Goal: Transaction & Acquisition: Subscribe to service/newsletter

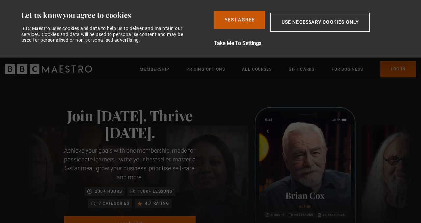
click at [240, 23] on button "Yes I Agree" at bounding box center [239, 20] width 51 height 18
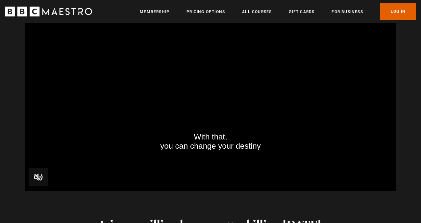
scroll to position [712, 0]
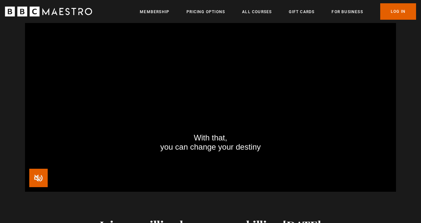
click at [34, 178] on span "Video Player" at bounding box center [38, 178] width 18 height 18
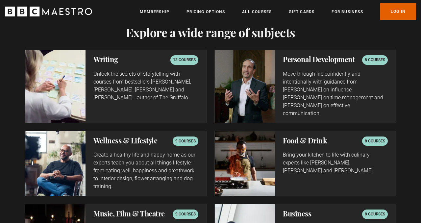
scroll to position [1076, 0]
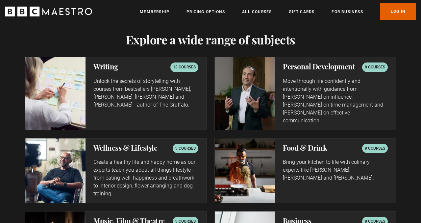
click at [370, 68] on p "8 courses" at bounding box center [375, 67] width 20 height 7
click at [333, 77] on p "Move through life confidently and intentionally with guidance from Evy Poumpour…" at bounding box center [335, 100] width 105 height 47
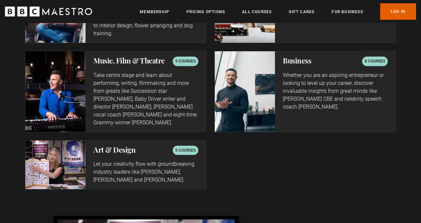
scroll to position [0, 0]
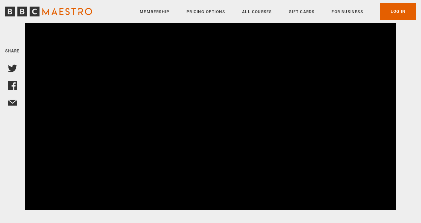
scroll to position [102, 0]
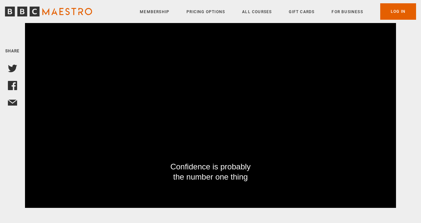
click at [120, 137] on video "Video Player" at bounding box center [210, 103] width 371 height 209
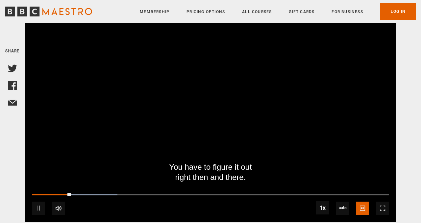
scroll to position [87, 0]
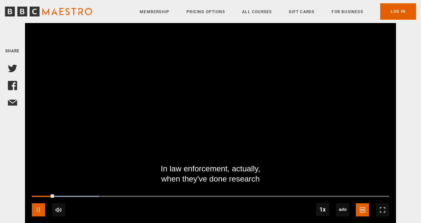
click at [40, 203] on span "Video Player" at bounding box center [38, 209] width 13 height 13
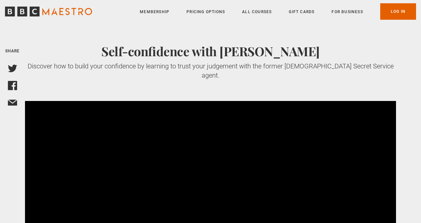
scroll to position [0, 0]
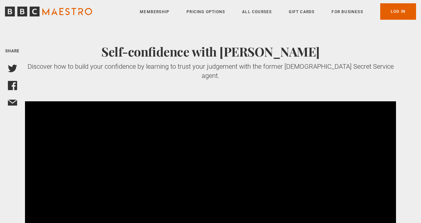
click at [261, 11] on link "All Courses" at bounding box center [257, 12] width 30 height 7
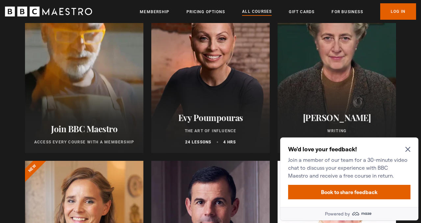
scroll to position [145, 0]
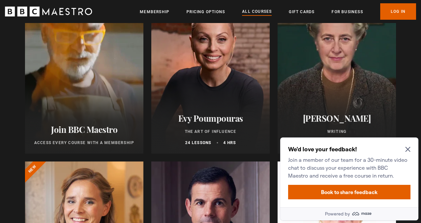
click at [219, 67] on div at bounding box center [210, 75] width 119 height 158
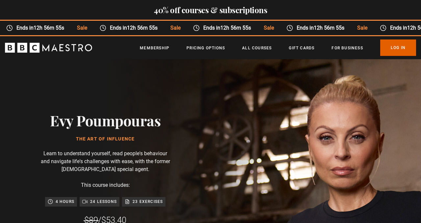
click at [151, 52] on ul "Membership Pricing Options All Courses Gift Cards For business Already have an …" at bounding box center [278, 48] width 277 height 16
click at [152, 48] on link "Membership" at bounding box center [155, 48] width 30 height 7
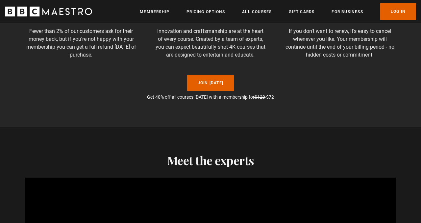
scroll to position [519, 0]
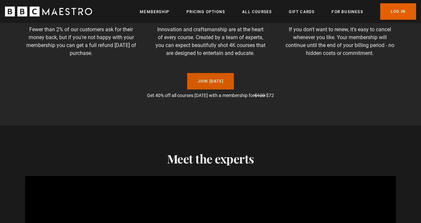
click at [210, 84] on link "Join [DATE]" at bounding box center [210, 81] width 47 height 16
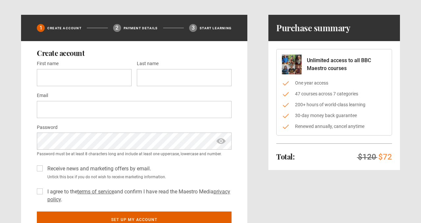
scroll to position [29, 0]
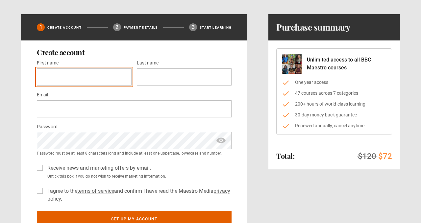
click at [94, 78] on input "First name *" at bounding box center [84, 76] width 95 height 17
type input "*****"
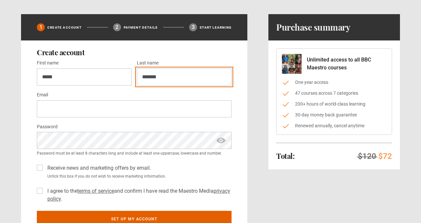
type input "*******"
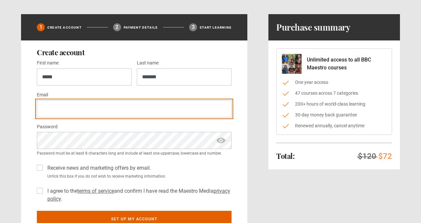
click at [52, 113] on input "Email *" at bounding box center [134, 108] width 195 height 17
type input "**********"
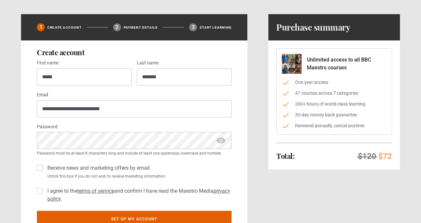
click at [45, 165] on label "Receive news and marketing offers by email." at bounding box center [98, 168] width 106 height 8
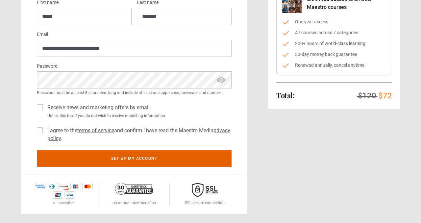
scroll to position [90, 0]
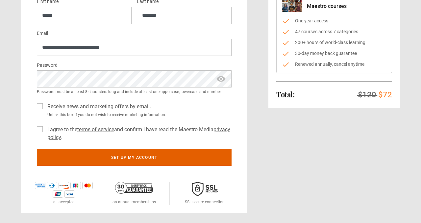
click at [45, 130] on label "I agree to the terms of service and confirm I have read the Maestro Media priva…" at bounding box center [138, 134] width 187 height 16
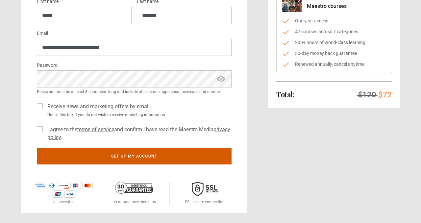
click at [128, 158] on button "Set up my account" at bounding box center [134, 156] width 195 height 16
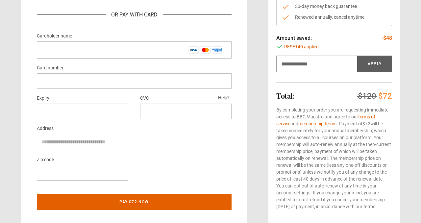
scroll to position [145, 0]
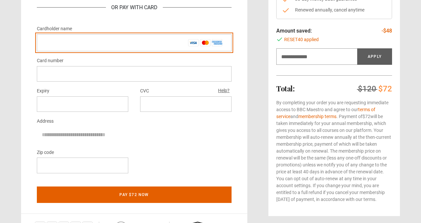
click at [68, 40] on input "Cardholder name *" at bounding box center [134, 42] width 195 height 17
type input "**********"
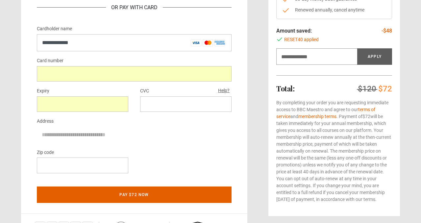
click at [97, 161] on div at bounding box center [83, 165] width 92 height 15
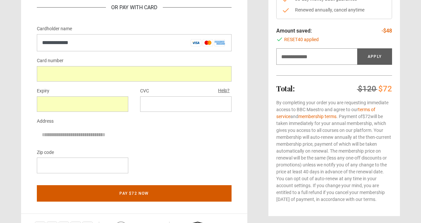
click at [149, 192] on button "Pay $72 now" at bounding box center [134, 193] width 195 height 16
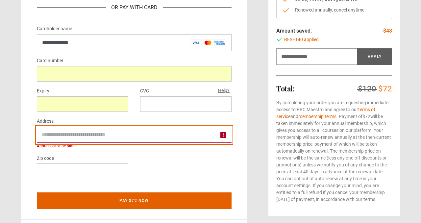
click at [88, 133] on input "Address" at bounding box center [134, 135] width 195 height 16
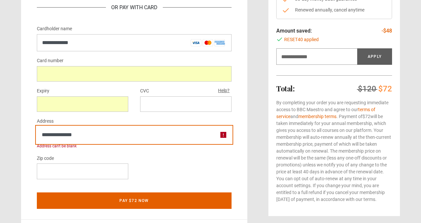
type input "**********"
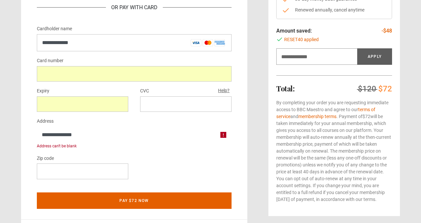
click at [97, 147] on div "Address can't be blank" at bounding box center [134, 146] width 195 height 6
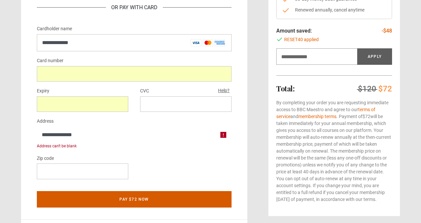
click at [137, 199] on button "Pay $72 now" at bounding box center [134, 199] width 195 height 16
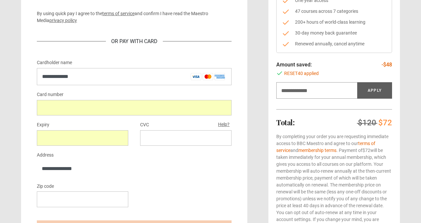
scroll to position [114, 0]
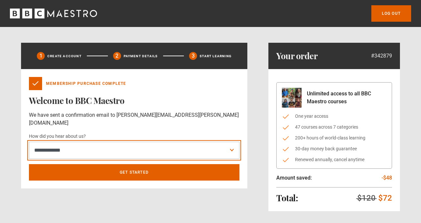
click at [152, 142] on select "**********" at bounding box center [134, 150] width 211 height 17
select select "******"
click at [29, 142] on select "**********" at bounding box center [134, 150] width 211 height 17
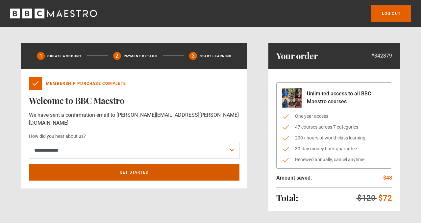
click at [126, 164] on link "Get Started" at bounding box center [134, 172] width 211 height 16
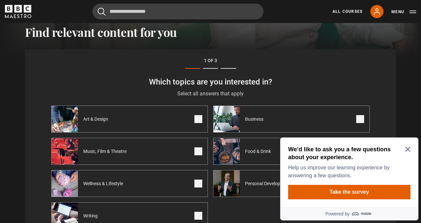
click at [408, 148] on icon "Close Maze Prompt" at bounding box center [408, 149] width 5 height 5
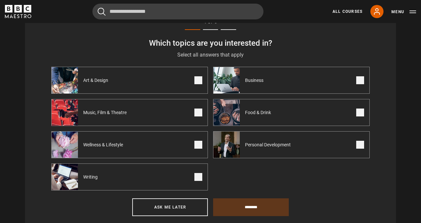
scroll to position [241, 0]
click at [360, 147] on span at bounding box center [361, 145] width 8 height 8
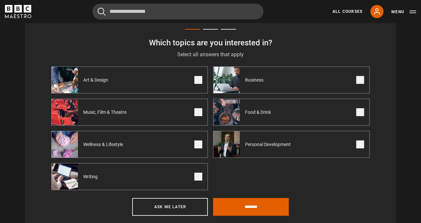
click at [198, 79] on span at bounding box center [199, 80] width 8 height 8
click at [199, 112] on span at bounding box center [199, 112] width 8 height 8
click at [200, 145] on span at bounding box center [199, 145] width 8 height 8
click at [199, 176] on span at bounding box center [199, 177] width 8 height 8
click at [359, 81] on span at bounding box center [361, 80] width 8 height 8
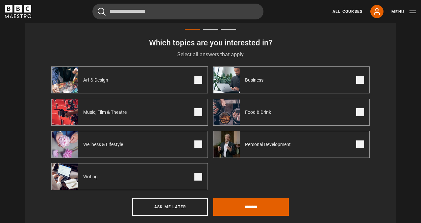
click at [360, 111] on span at bounding box center [361, 112] width 8 height 8
click at [250, 204] on input "********" at bounding box center [251, 207] width 76 height 18
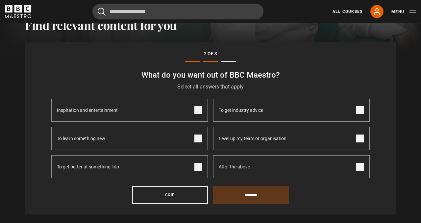
scroll to position [202, 0]
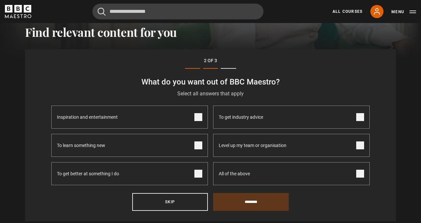
click at [200, 117] on span at bounding box center [199, 117] width 8 height 8
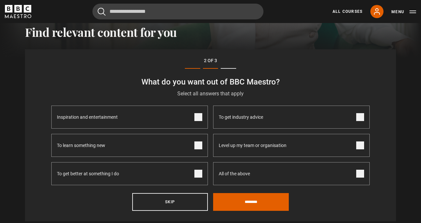
click at [199, 147] on span at bounding box center [199, 146] width 8 height 8
click at [199, 174] on span at bounding box center [199, 174] width 8 height 8
click at [360, 174] on span at bounding box center [361, 174] width 8 height 8
click at [243, 198] on input "********" at bounding box center [251, 202] width 76 height 18
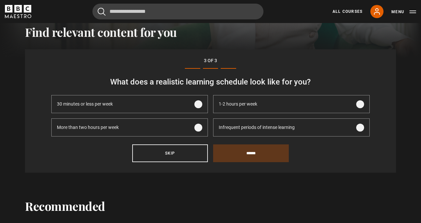
click at [200, 103] on span at bounding box center [199, 104] width 8 height 8
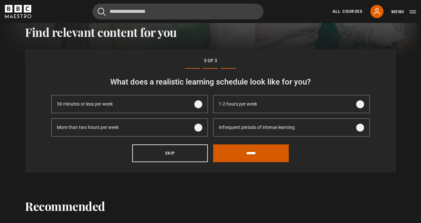
click at [251, 152] on input "******" at bounding box center [251, 154] width 76 height 18
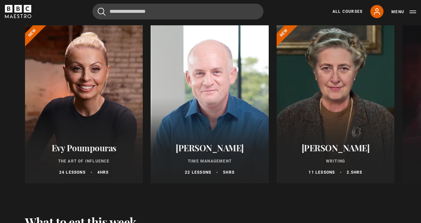
scroll to position [739, 0]
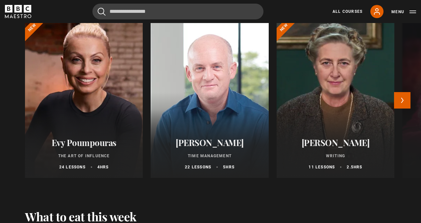
click at [74, 97] on div at bounding box center [84, 99] width 130 height 174
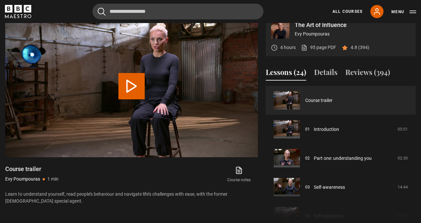
scroll to position [286, 0]
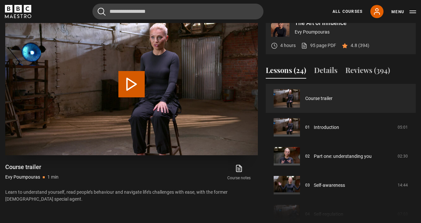
click at [132, 85] on button "Play Video" at bounding box center [132, 84] width 26 height 26
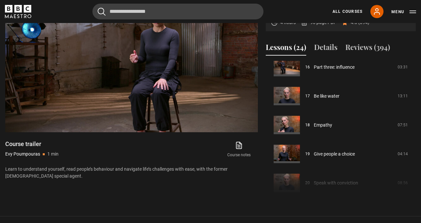
scroll to position [311, 0]
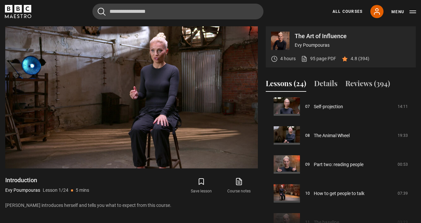
scroll to position [205, 0]
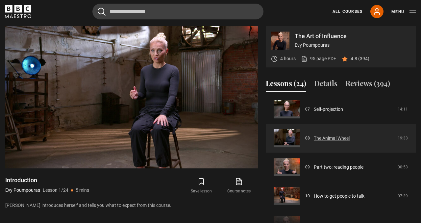
click at [320, 140] on link "The Animal Wheel" at bounding box center [332, 138] width 36 height 7
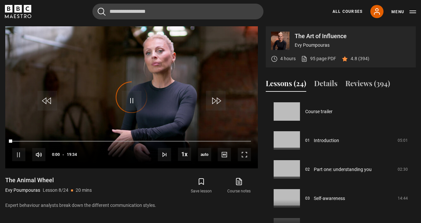
scroll to position [203, 0]
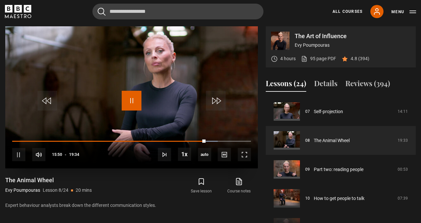
click at [132, 101] on span "Video Player" at bounding box center [132, 101] width 20 height 20
click at [132, 100] on span "Video Player" at bounding box center [132, 101] width 20 height 20
click at [347, 11] on link "All Courses" at bounding box center [348, 12] width 30 height 6
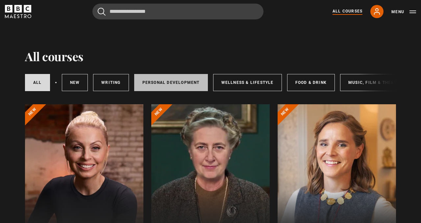
click at [161, 83] on link "Personal Development" at bounding box center [171, 82] width 74 height 17
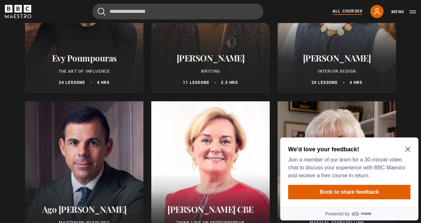
scroll to position [192, 0]
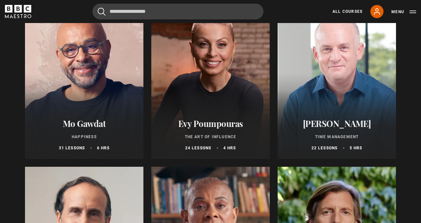
scroll to position [94, 0]
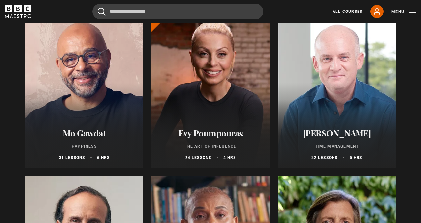
click at [349, 80] on div at bounding box center [337, 90] width 119 height 158
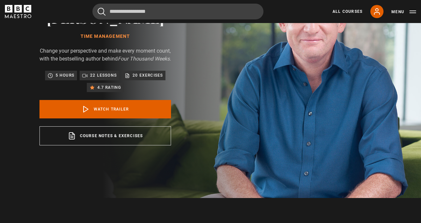
scroll to position [69, 0]
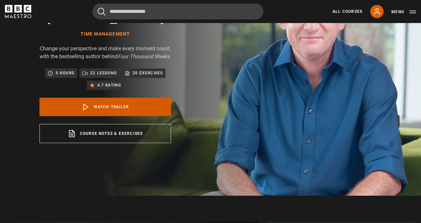
click at [99, 114] on link "Watch Trailer" at bounding box center [106, 107] width 132 height 18
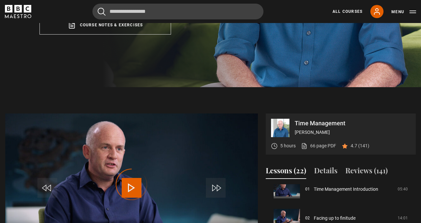
scroll to position [173, 0]
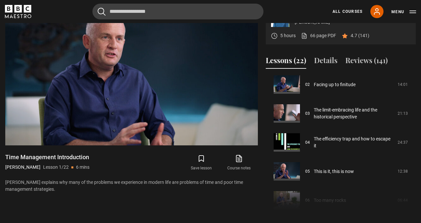
scroll to position [288, 0]
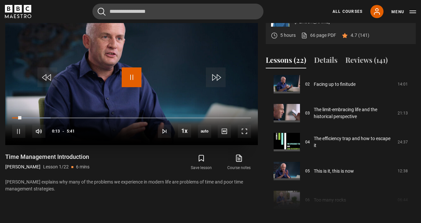
click at [133, 86] on span "Video Player" at bounding box center [132, 77] width 20 height 20
